Goal: Transaction & Acquisition: Book appointment/travel/reservation

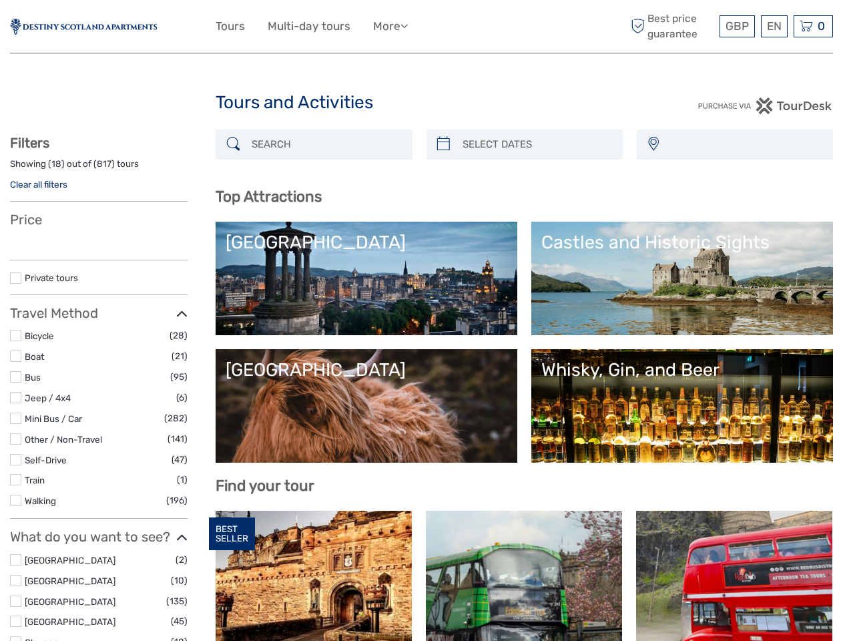
select select
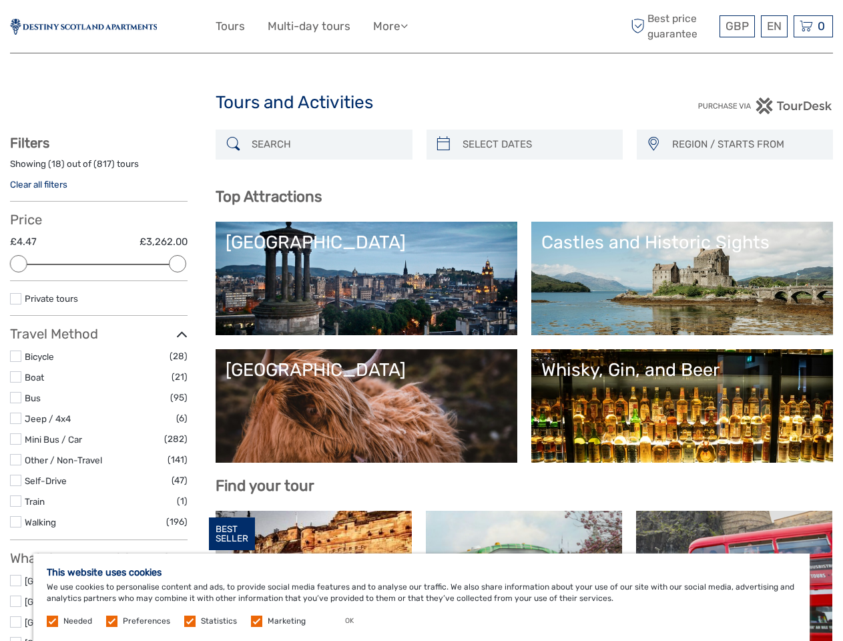
click at [421, 27] on ul "Tours Multi-day tours More Travel Articles Back to Web Travel Articles Back to …" at bounding box center [322, 26] width 212 height 19
click at [392, 26] on link "More" at bounding box center [390, 26] width 35 height 19
click at [408, 25] on icon at bounding box center [404, 25] width 7 height 11
click at [737, 26] on span "GBP" at bounding box center [737, 25] width 23 height 13
click at [774, 26] on div "EN English Español Deutsch" at bounding box center [774, 26] width 27 height 22
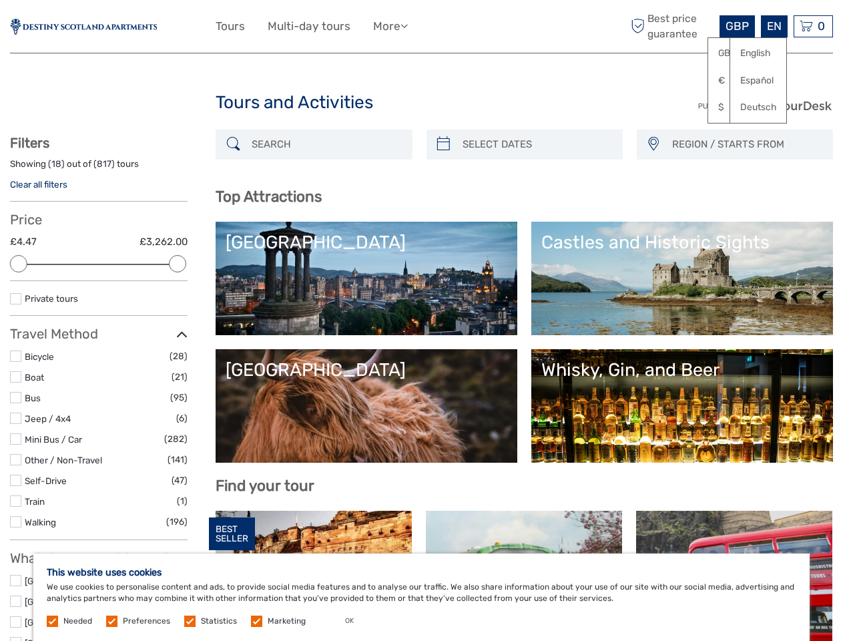
click at [813, 26] on div "0 Items Total £0.00 Checkout The shopping cart is empty." at bounding box center [813, 26] width 39 height 22
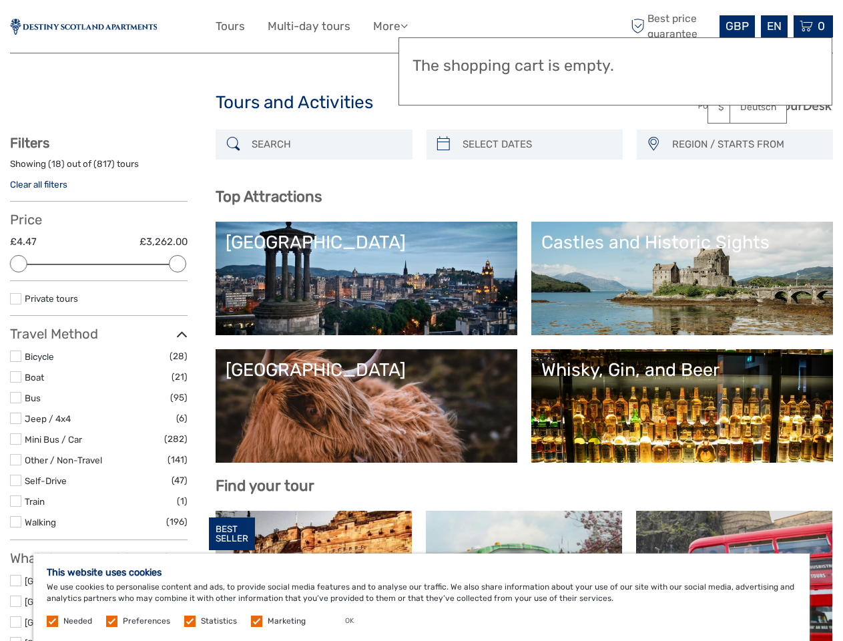
click at [19, 264] on div at bounding box center [18, 263] width 17 height 17
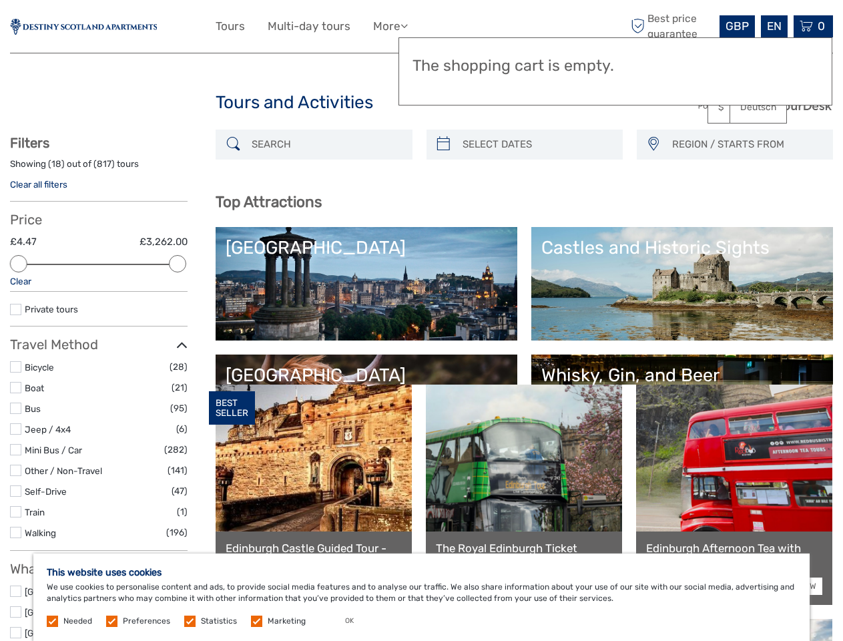
click at [178, 264] on div "Filters Showing ( 18 ) out of ( 817 ) tours Clear all filters Price £4.47 £3,26…" at bounding box center [99, 651] width 178 height 1032
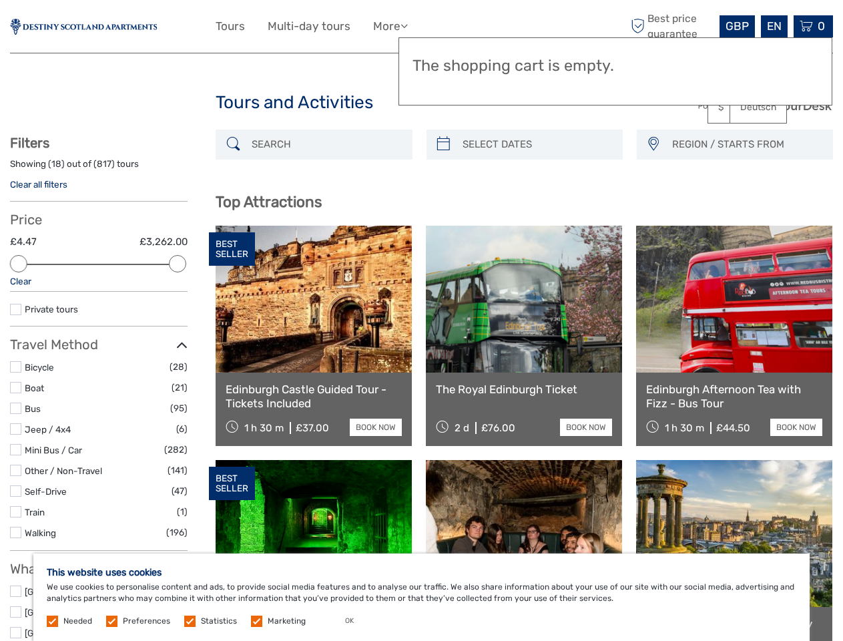
click at [443, 226] on link at bounding box center [524, 299] width 196 height 147
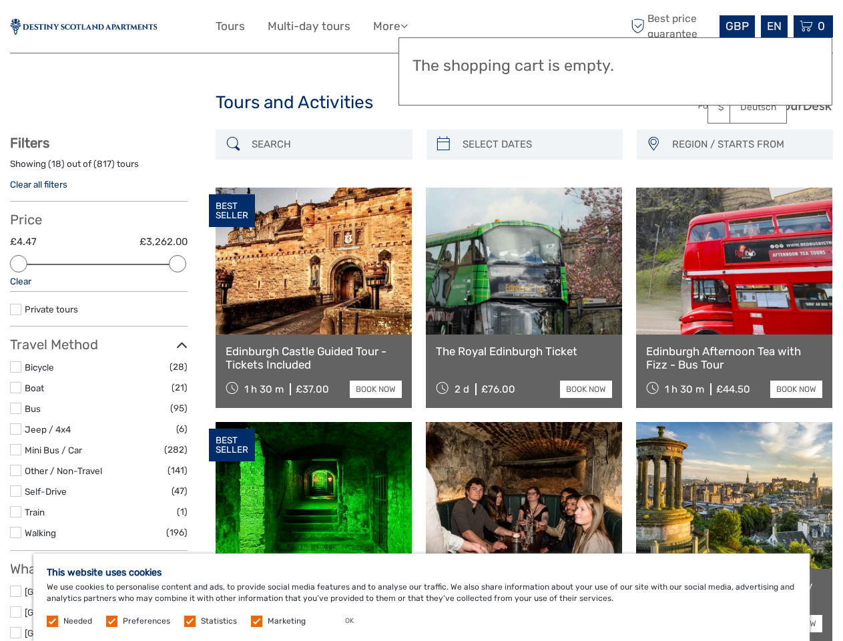
scroll to position [75, 0]
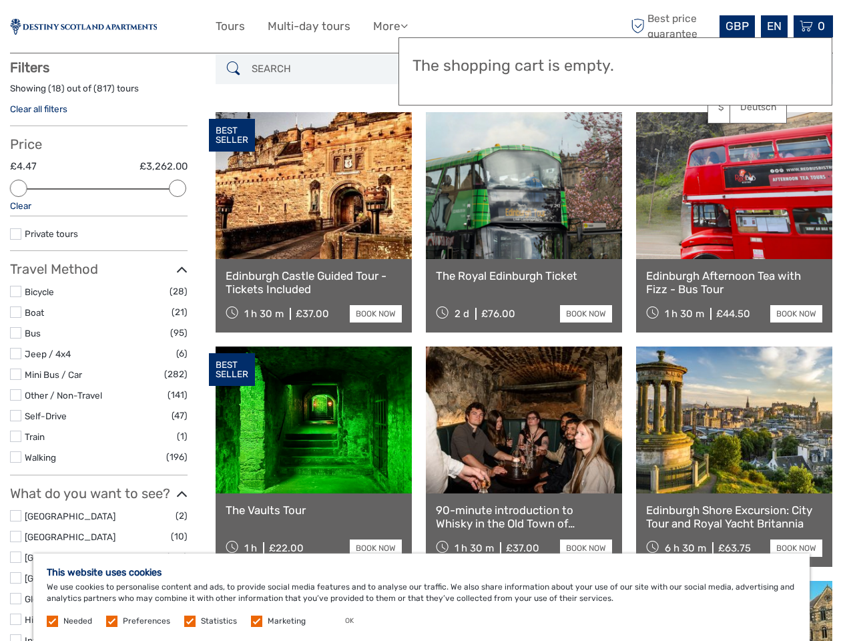
click at [536, 144] on link at bounding box center [524, 185] width 196 height 147
